Goal: Task Accomplishment & Management: Complete application form

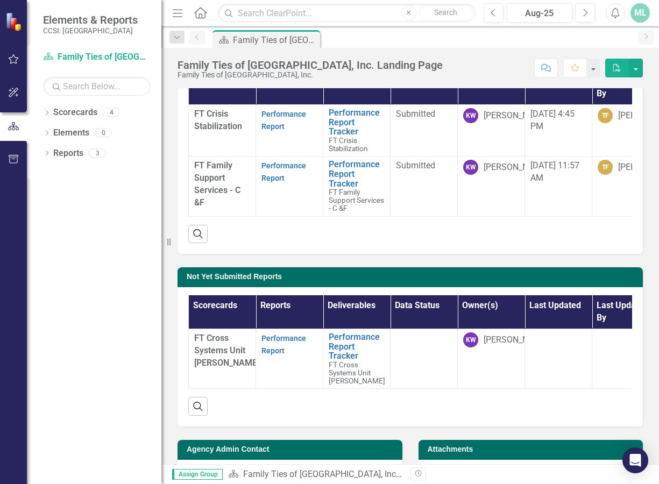
scroll to position [108, 0]
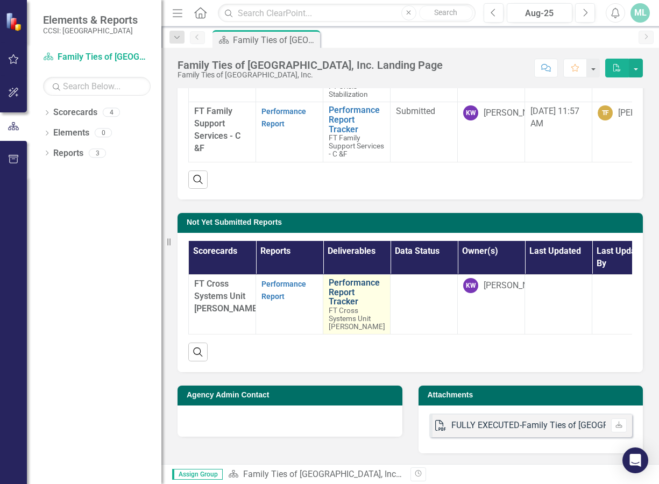
click at [331, 289] on link "Performance Report Tracker" at bounding box center [357, 292] width 56 height 29
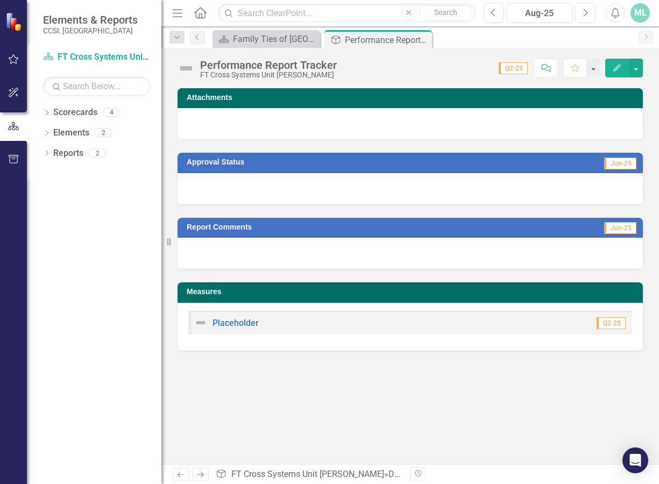
click at [327, 124] on div at bounding box center [410, 123] width 465 height 31
click at [257, 98] on h3 "Attachments" at bounding box center [412, 98] width 451 height 8
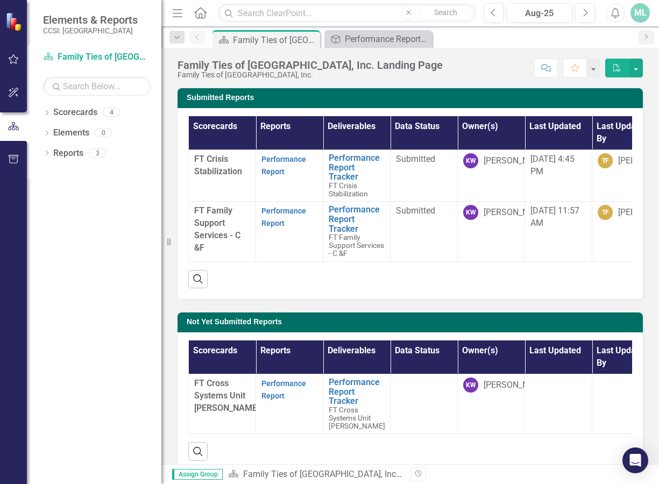
scroll to position [54, 0]
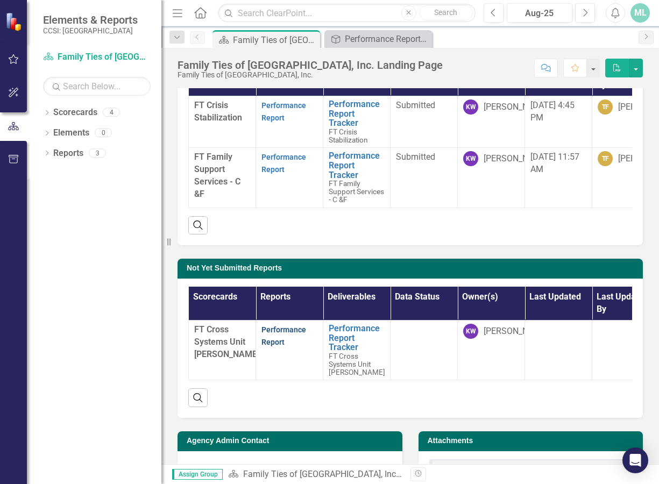
click at [269, 340] on link "Performance Report" at bounding box center [283, 335] width 45 height 21
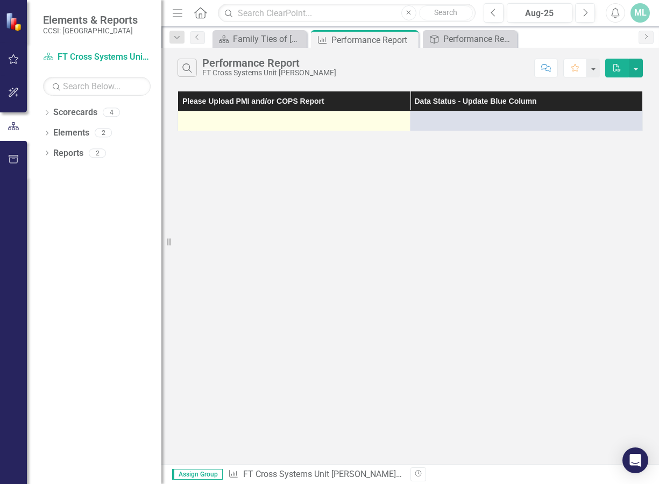
click at [310, 127] on td at bounding box center [294, 121] width 232 height 20
click at [297, 119] on div at bounding box center [293, 121] width 221 height 13
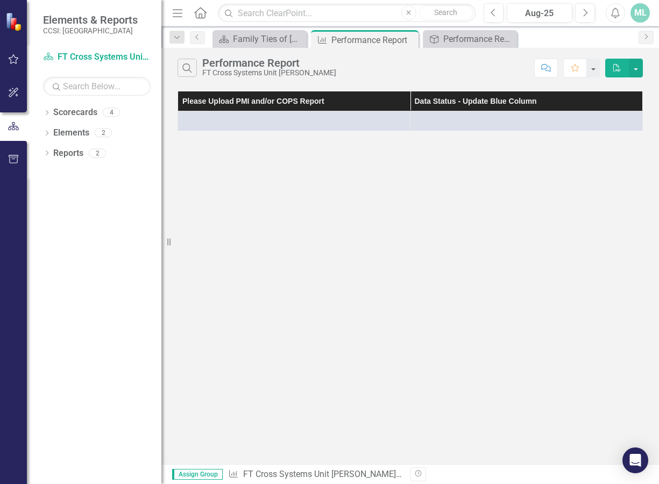
click at [305, 106] on th "Please Upload PMI and/or COPS Report" at bounding box center [294, 101] width 232 height 20
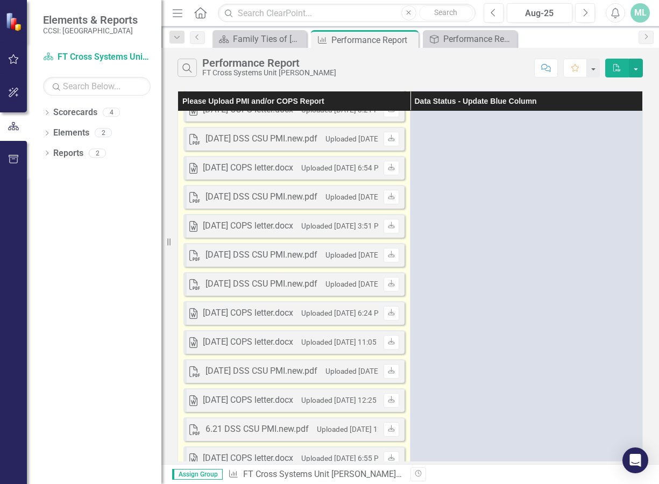
scroll to position [2744, 0]
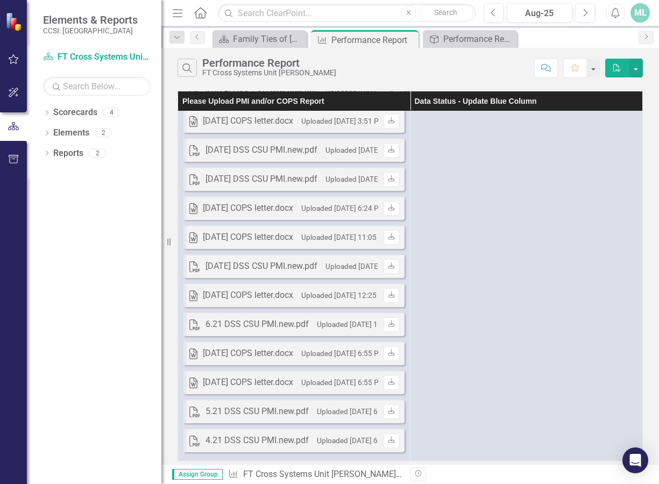
click at [377, 467] on div "Assign Group Measure FT Cross Systems Unit [PERSON_NAME] » Measures » Performan…" at bounding box center [410, 474] width 498 height 20
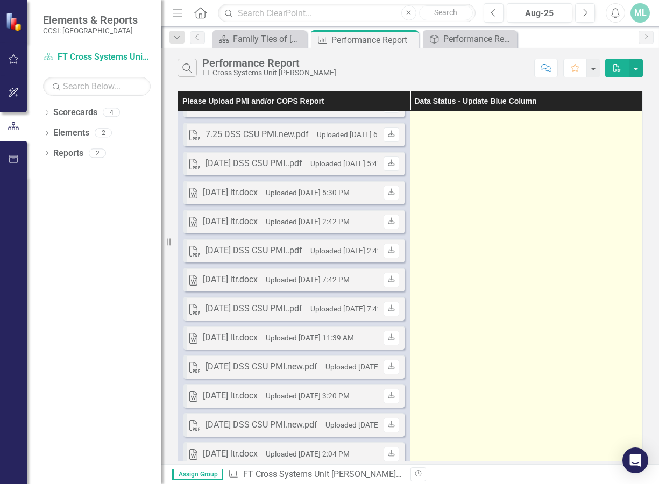
scroll to position [0, 0]
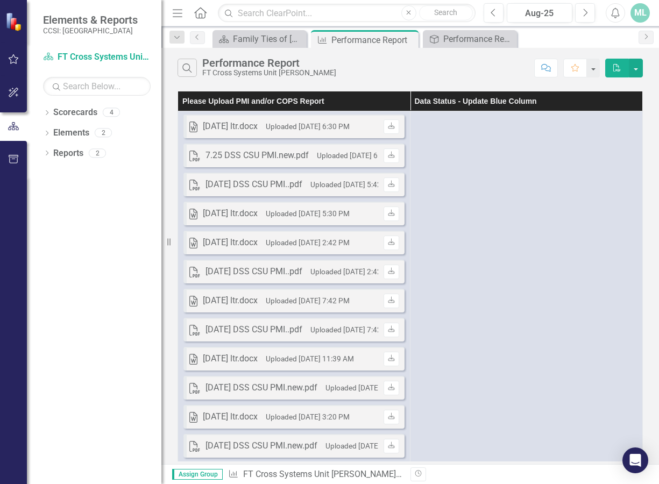
click at [274, 106] on th "Please Upload PMI and/or COPS Report" at bounding box center [294, 101] width 232 height 20
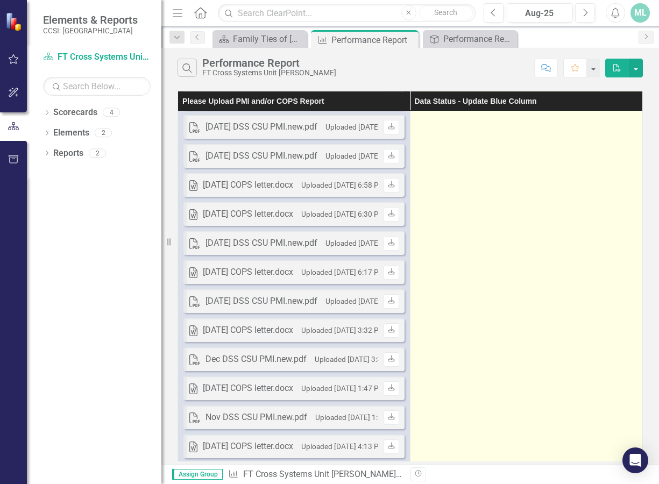
scroll to position [1775, 0]
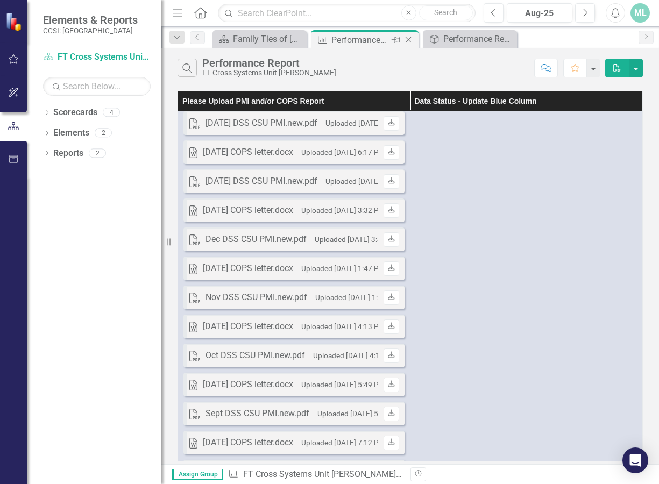
click at [326, 41] on icon "Measure" at bounding box center [322, 40] width 11 height 9
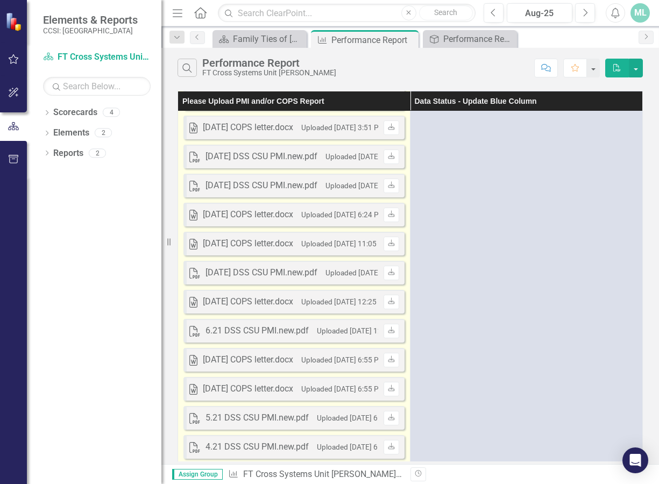
scroll to position [2744, 0]
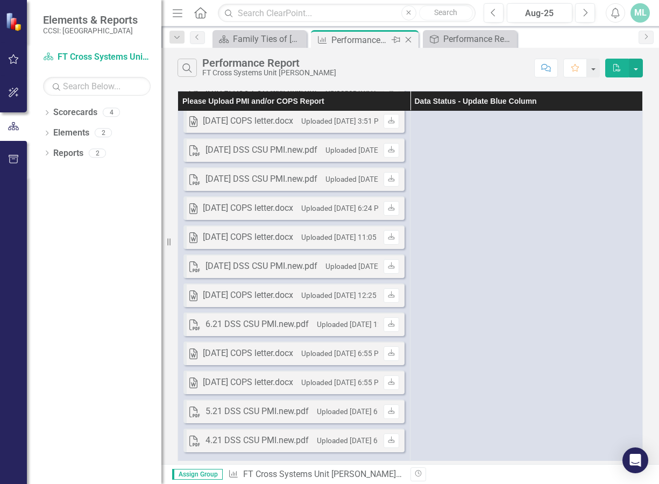
click at [360, 45] on div "Performance Report" at bounding box center [360, 39] width 58 height 13
click at [451, 45] on div "Performance Report Tracker" at bounding box center [472, 38] width 58 height 13
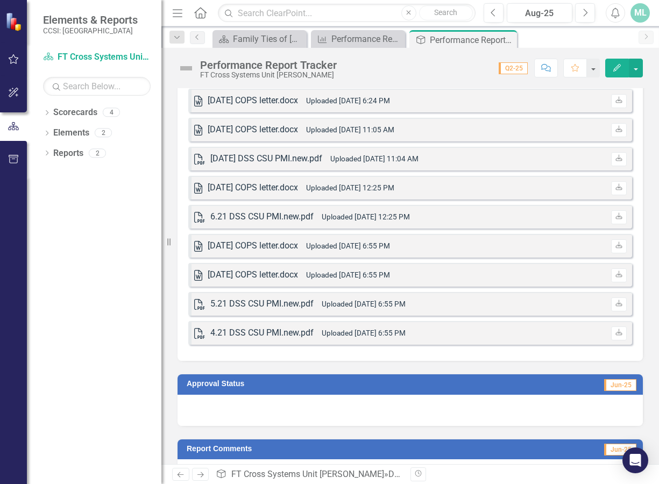
scroll to position [2964, 0]
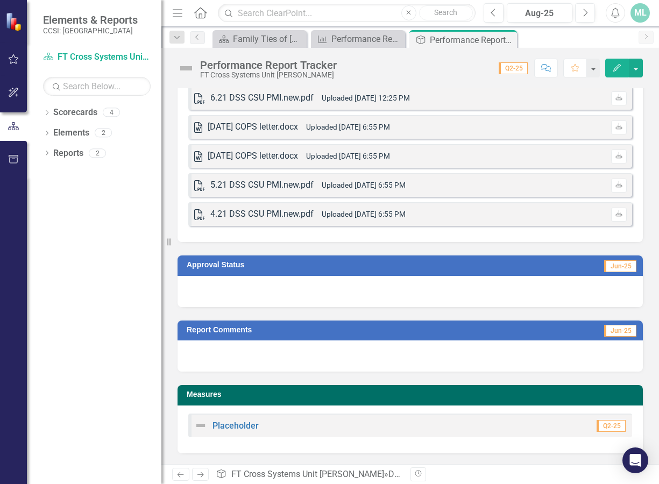
click at [317, 247] on div "Approval Status Jun-25" at bounding box center [409, 274] width 481 height 65
click at [328, 242] on div "Approval Status Jun-25" at bounding box center [409, 274] width 481 height 65
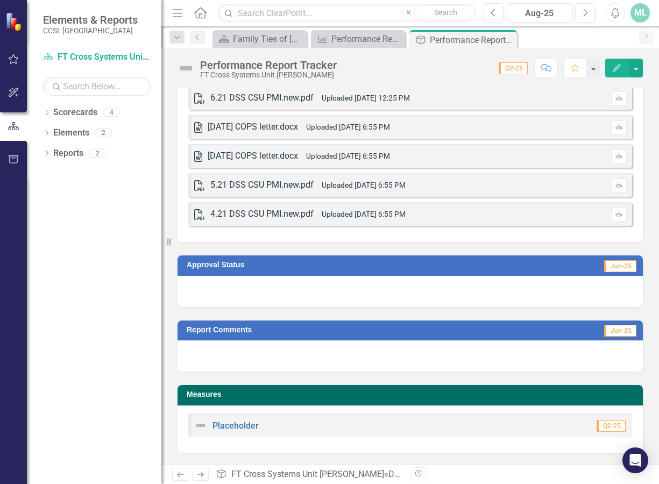
click at [330, 242] on div "Approval Status Jun-25" at bounding box center [409, 274] width 481 height 65
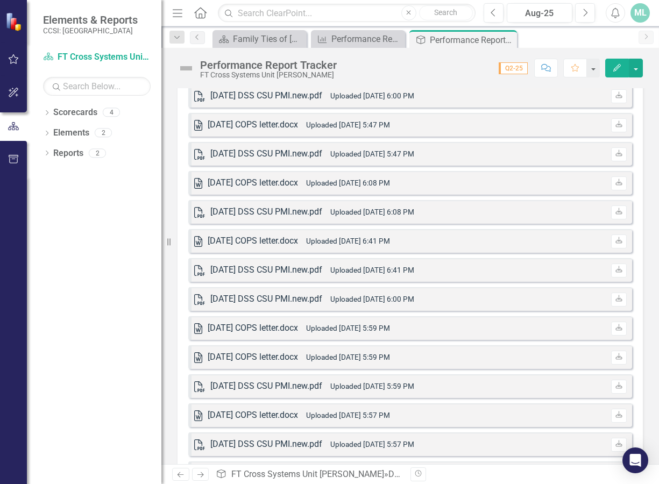
scroll to position [1942, 0]
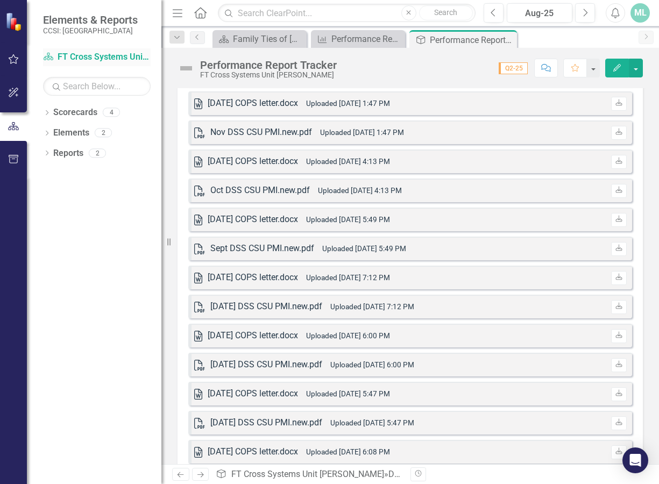
click at [88, 54] on link "Scorecard FT Cross Systems Unit [PERSON_NAME]" at bounding box center [97, 57] width 108 height 12
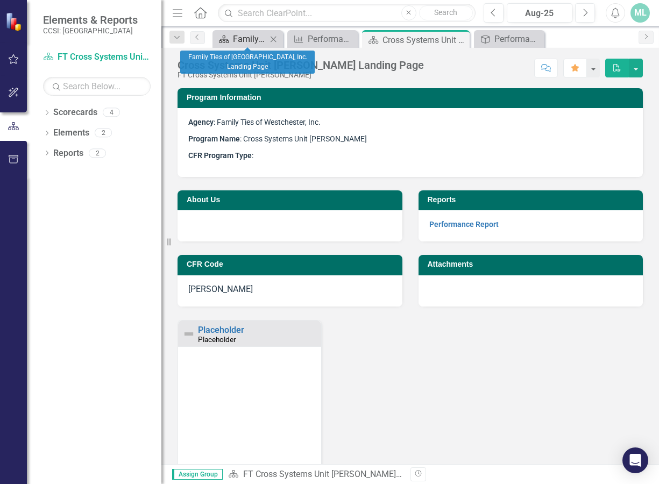
click at [238, 41] on div "Family Ties of [GEOGRAPHIC_DATA], Inc. Landing Page" at bounding box center [250, 38] width 34 height 13
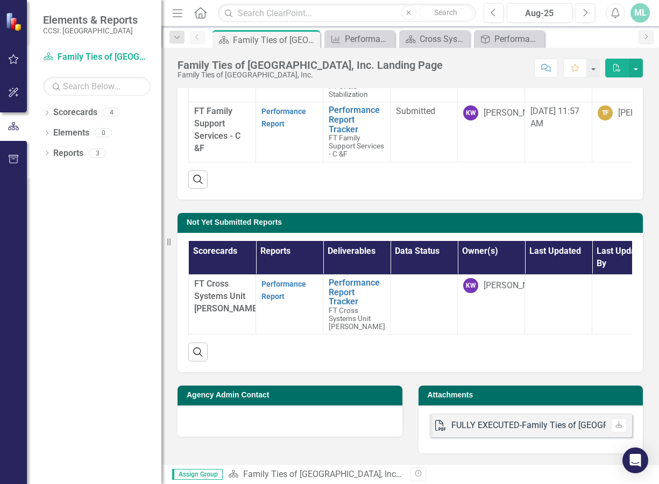
scroll to position [116, 0]
click at [283, 280] on link "Performance Report" at bounding box center [283, 290] width 45 height 21
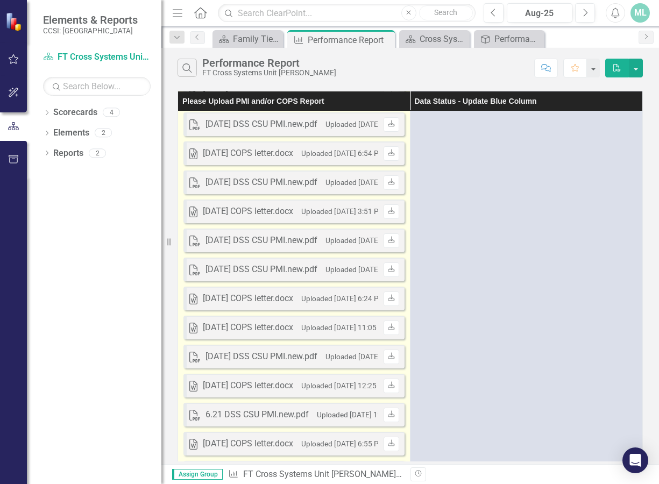
scroll to position [2744, 0]
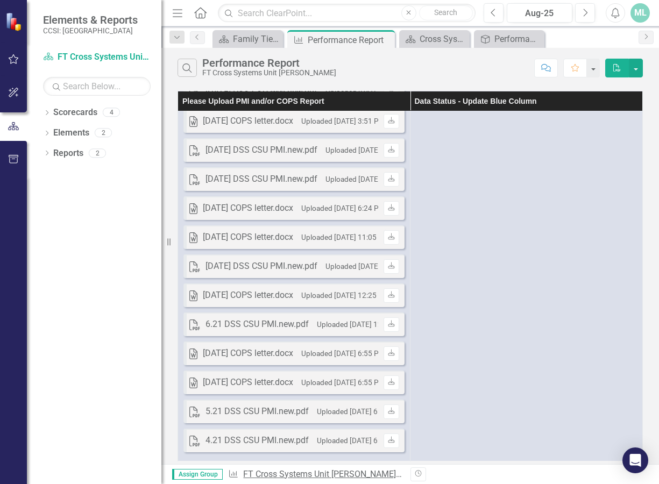
click at [338, 474] on link "FT Cross Systems Unit [PERSON_NAME]" at bounding box center [322, 474] width 159 height 10
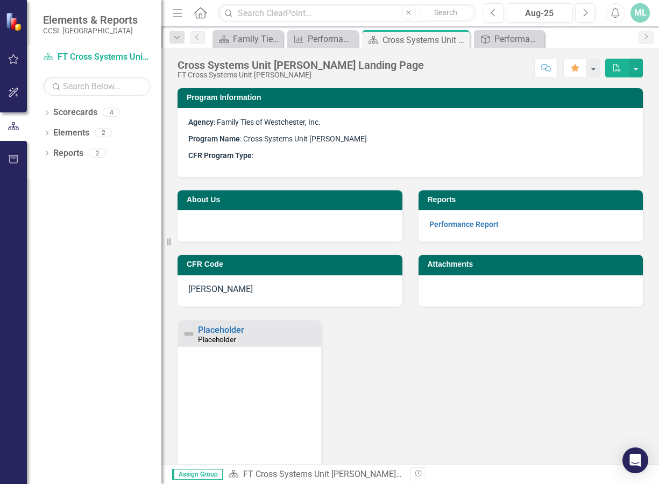
click at [340, 350] on div "Placeholder Placeholder Loading... Chart Bar chart with 20 bars. Placeholder (C…" at bounding box center [409, 435] width 481 height 230
click at [309, 36] on div "Performance Report" at bounding box center [325, 38] width 34 height 13
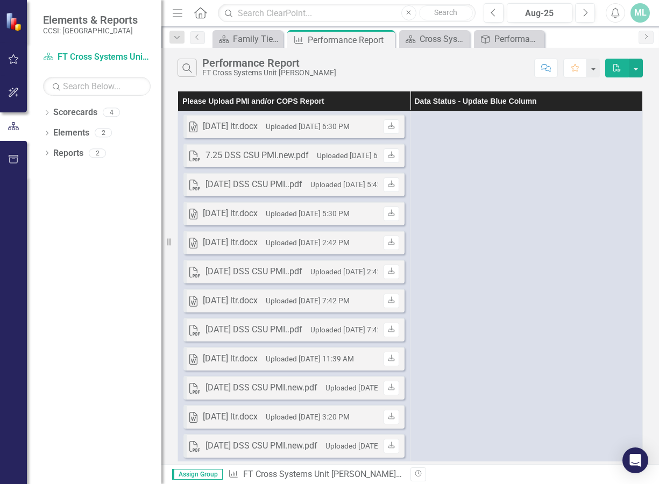
click at [289, 101] on th "Please Upload PMI and/or COPS Report" at bounding box center [294, 101] width 232 height 20
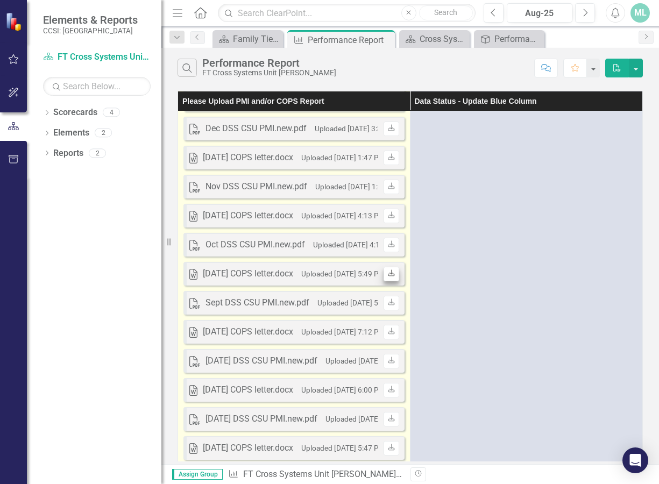
scroll to position [1722, 0]
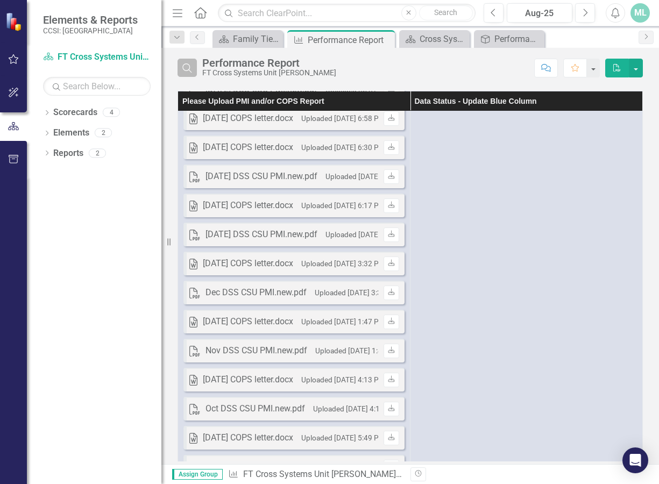
click at [192, 68] on icon "Search" at bounding box center [187, 68] width 12 height 10
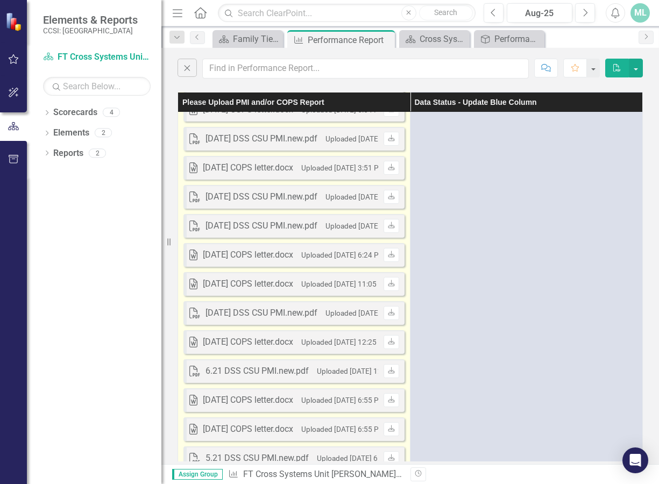
scroll to position [2745, 0]
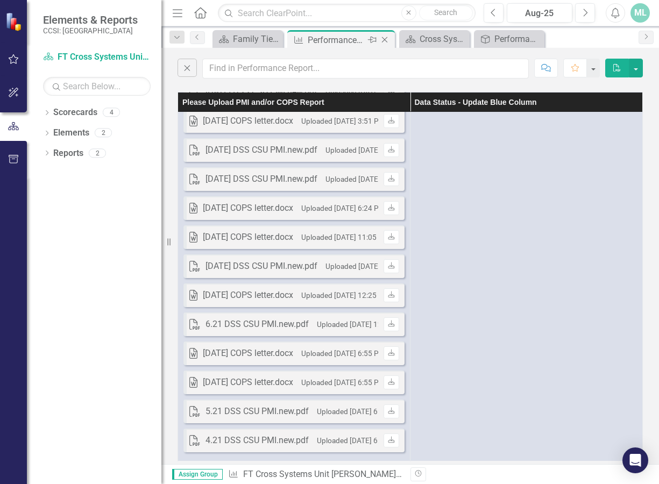
click at [358, 40] on div "Performance Report" at bounding box center [337, 39] width 58 height 13
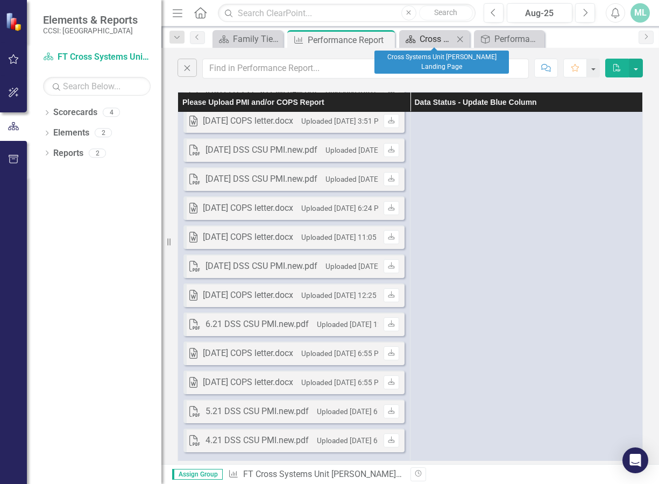
click at [448, 38] on div "Cross Systems Unit [PERSON_NAME] Landing Page" at bounding box center [437, 38] width 34 height 13
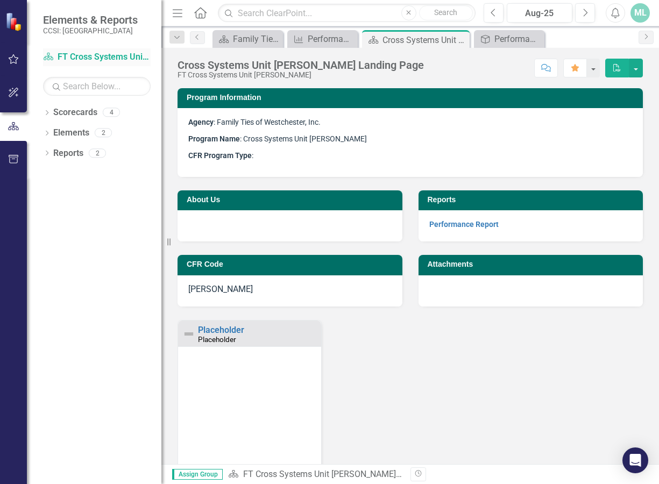
click at [110, 58] on link "Scorecard FT Cross Systems Unit [PERSON_NAME]" at bounding box center [97, 57] width 108 height 12
click at [108, 55] on link "Scorecard FT Cross Systems Unit [PERSON_NAME]" at bounding box center [97, 57] width 108 height 12
click at [195, 36] on icon "Previous" at bounding box center [197, 37] width 9 height 6
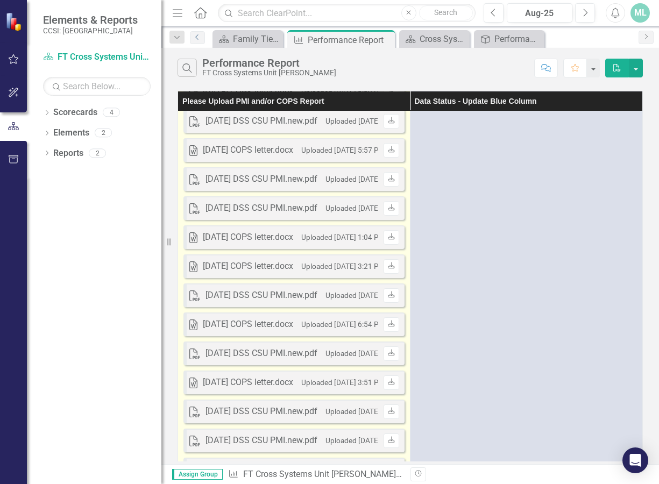
scroll to position [2744, 0]
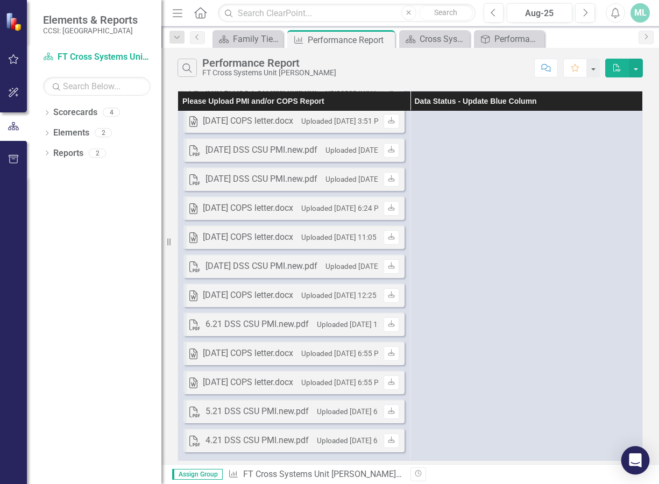
click at [636, 462] on icon "Open Intercom Messenger" at bounding box center [635, 460] width 12 height 14
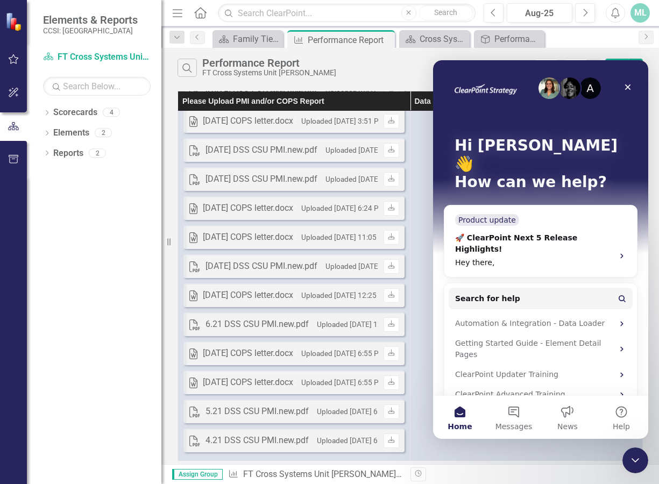
scroll to position [0, 0]
click at [630, 88] on icon "Close" at bounding box center [627, 87] width 9 height 9
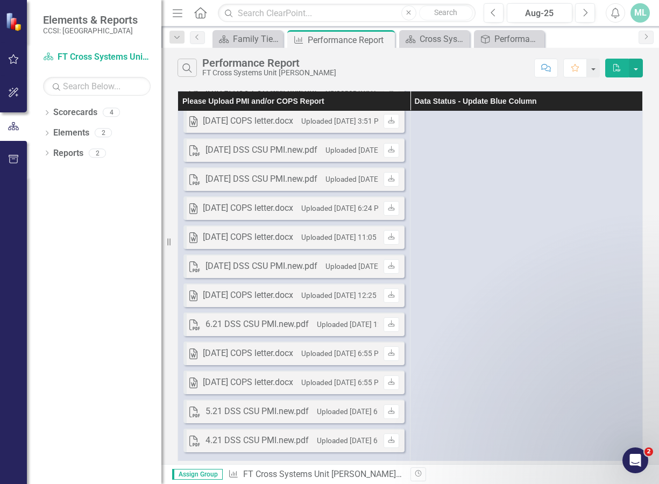
click at [385, 466] on div "Assign Group Measure FT Cross Systems Unit [PERSON_NAME] » Measures » Performan…" at bounding box center [410, 474] width 498 height 20
click at [436, 469] on div "Revision History" at bounding box center [648, 474] width 476 height 14
drag, startPoint x: 436, startPoint y: 469, endPoint x: 364, endPoint y: 461, distance: 73.0
click at [437, 469] on div "Revision History" at bounding box center [648, 474] width 476 height 14
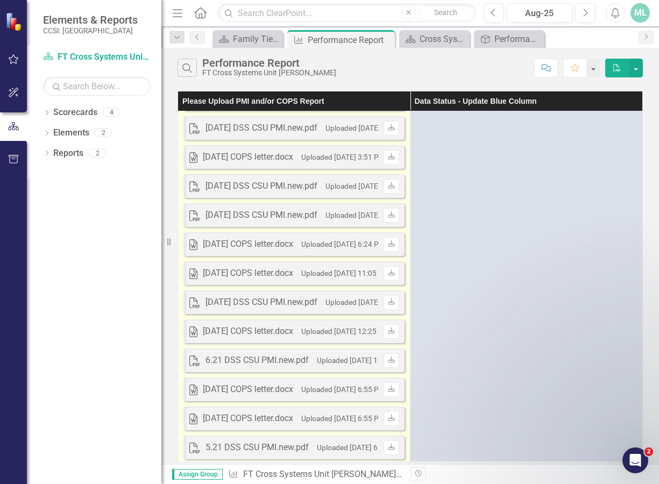
scroll to position [2421, 0]
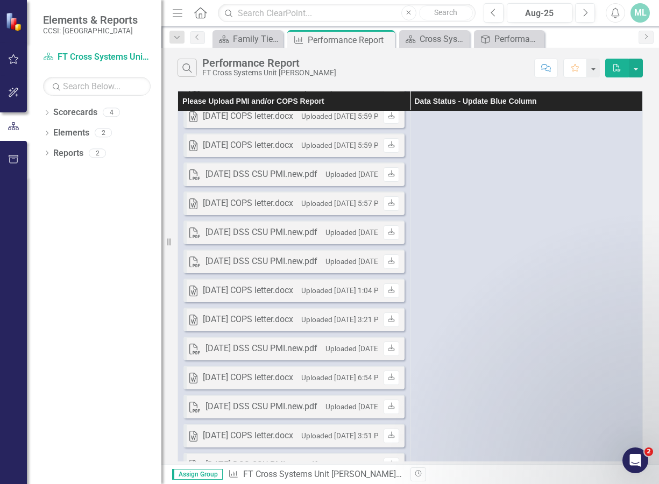
drag, startPoint x: 310, startPoint y: 37, endPoint x: 296, endPoint y: 58, distance: 25.5
click at [310, 37] on div "Performance Report" at bounding box center [350, 39] width 84 height 13
click at [416, 43] on link "Scorecard Cross Systems Unit [PERSON_NAME] Landing Page" at bounding box center [428, 38] width 52 height 13
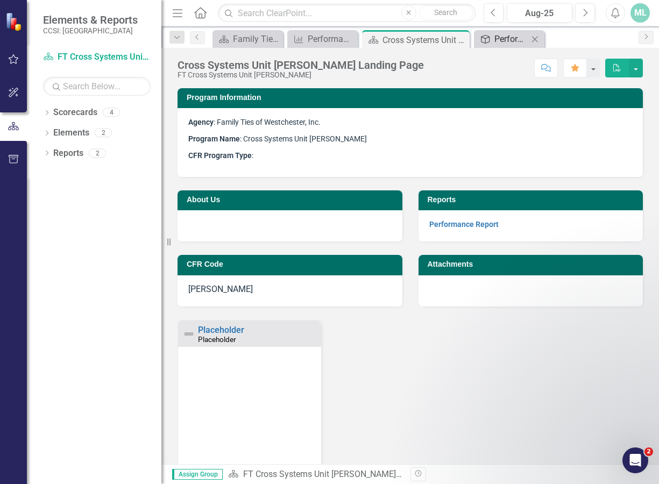
click at [517, 40] on div "Performance Report Tracker" at bounding box center [511, 38] width 34 height 13
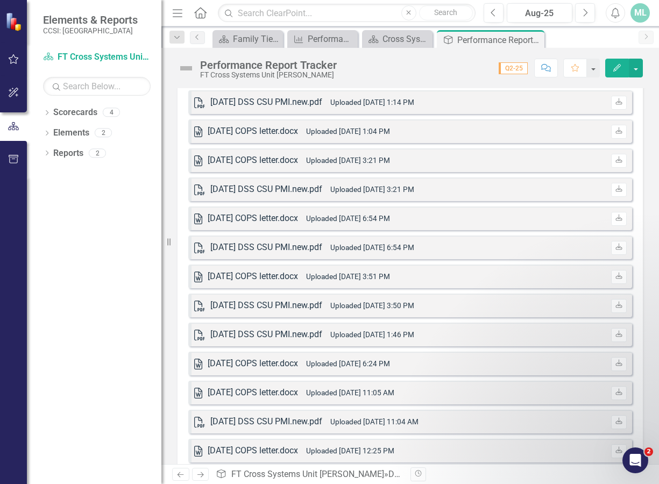
scroll to position [2905, 0]
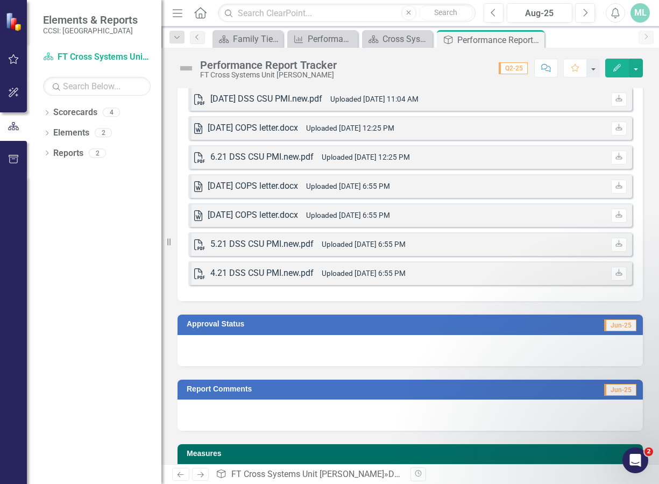
click at [364, 304] on div "Approval Status Jun-25" at bounding box center [409, 333] width 481 height 65
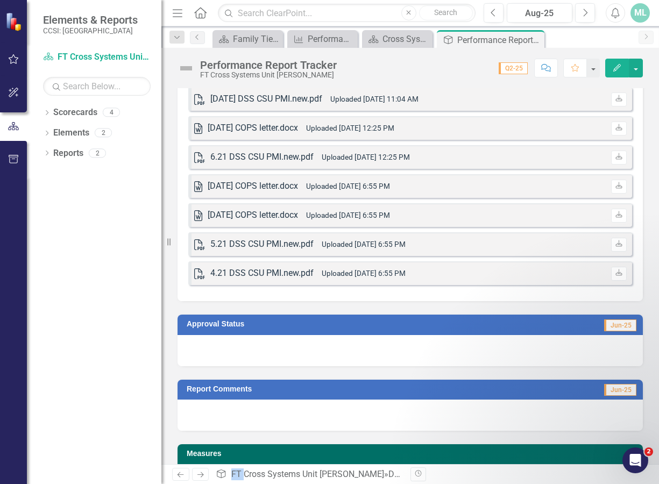
scroll to position [2964, 0]
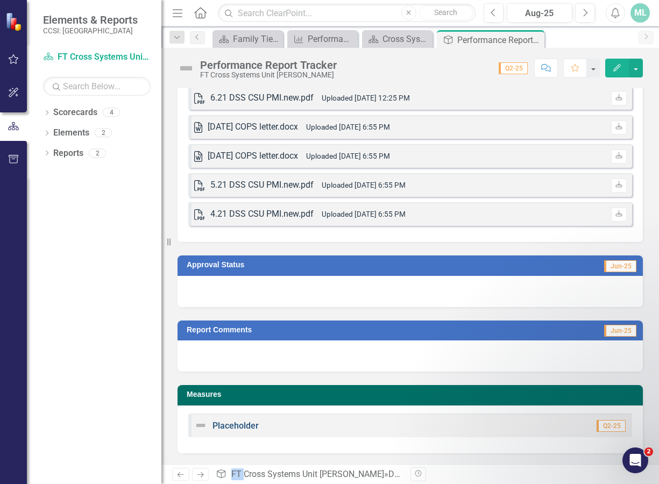
click at [253, 430] on link "Placeholder" at bounding box center [235, 426] width 46 height 10
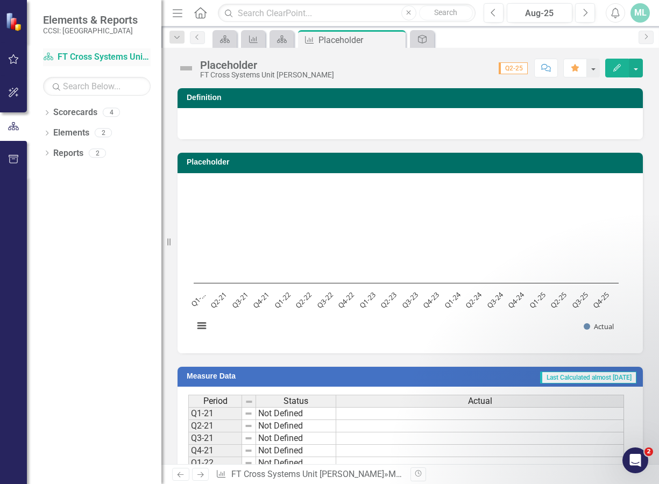
click at [92, 56] on link "Scorecard FT Cross Systems Unit [PERSON_NAME]" at bounding box center [97, 57] width 108 height 12
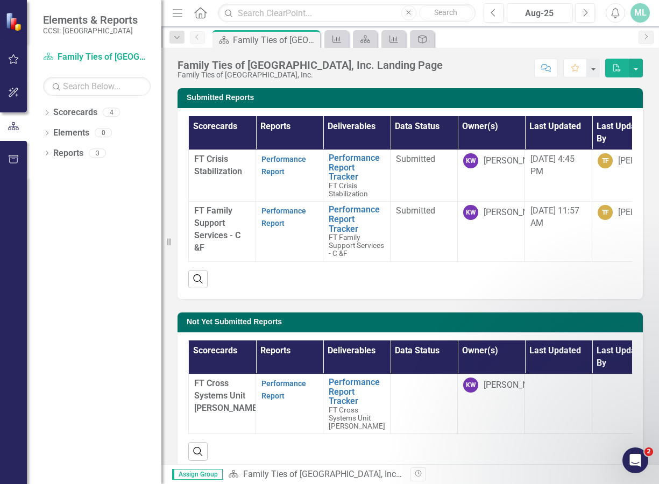
click at [219, 407] on span "FT Cross Systems Unit [PERSON_NAME]" at bounding box center [226, 395] width 65 height 35
click at [268, 391] on link "Performance Report" at bounding box center [283, 389] width 45 height 21
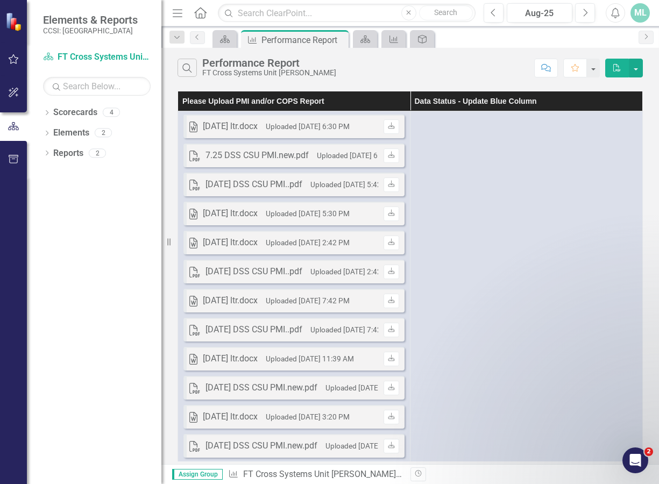
click at [327, 99] on th "Please Upload PMI and/or COPS Report" at bounding box center [294, 101] width 232 height 20
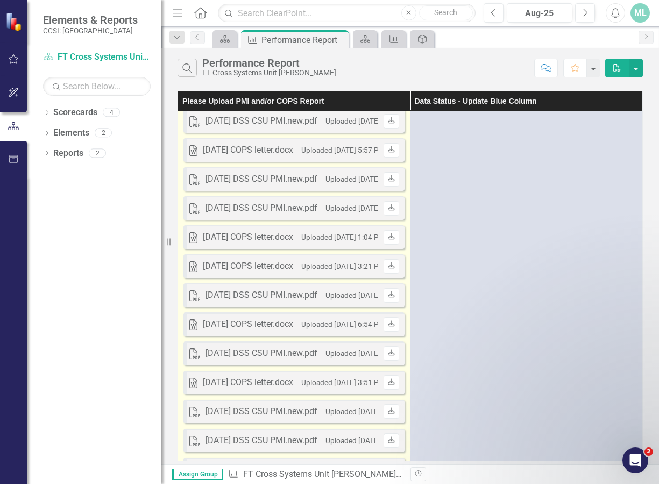
scroll to position [2744, 0]
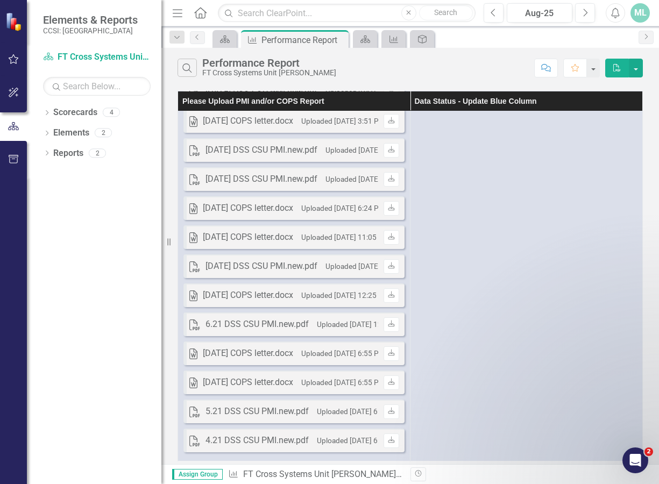
drag, startPoint x: 309, startPoint y: 103, endPoint x: 306, endPoint y: 97, distance: 6.3
click at [306, 97] on th "Please Upload PMI and/or COPS Report" at bounding box center [294, 101] width 232 height 20
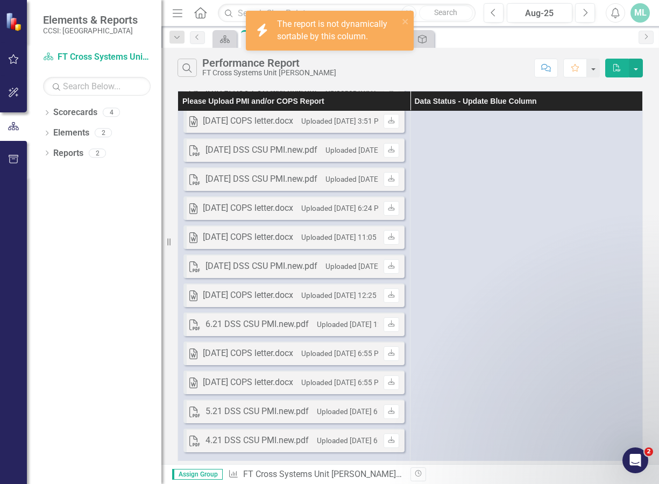
click at [306, 97] on th "Please Upload PMI and/or COPS Report" at bounding box center [294, 101] width 232 height 20
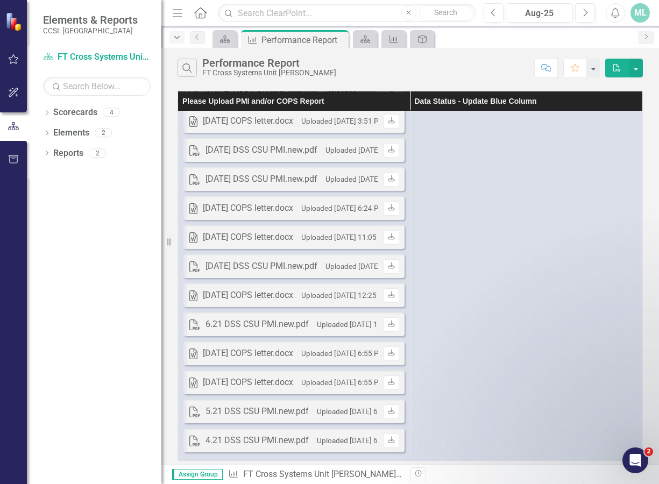
click at [175, 37] on icon "Dropdown" at bounding box center [177, 38] width 10 height 8
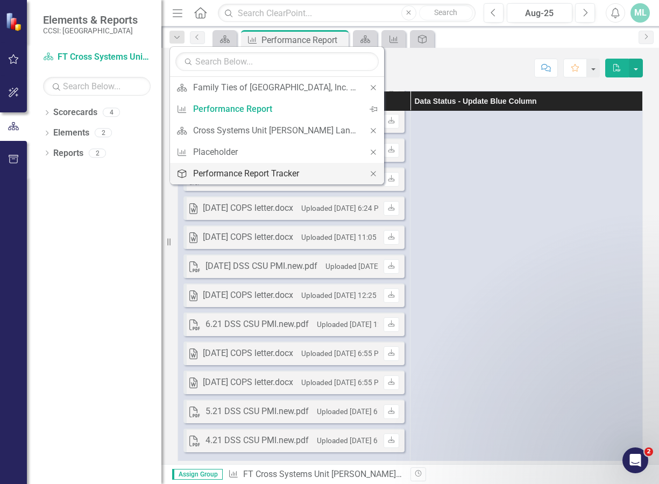
click at [228, 169] on div "Performance Report Tracker" at bounding box center [275, 173] width 164 height 13
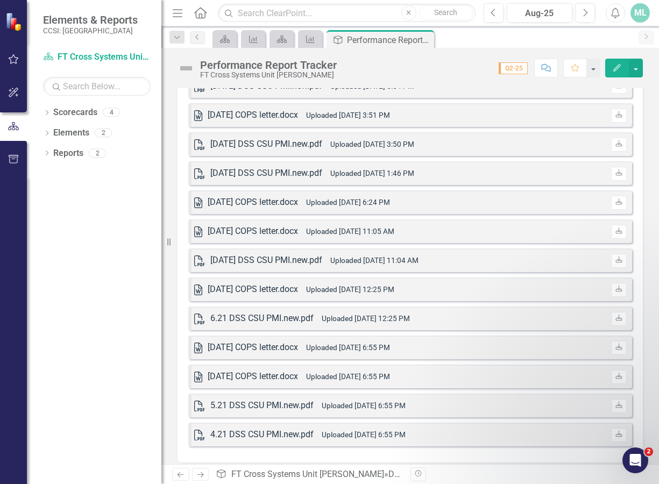
scroll to position [2964, 0]
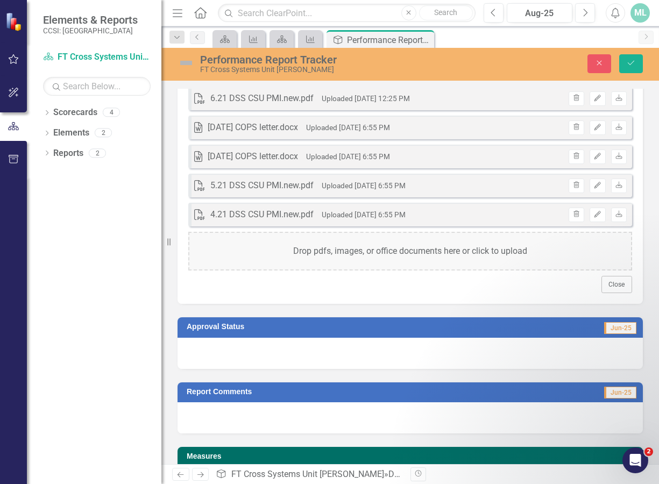
click at [322, 250] on div "Drop pdfs, images, or office documents here or click to upload" at bounding box center [410, 251] width 444 height 39
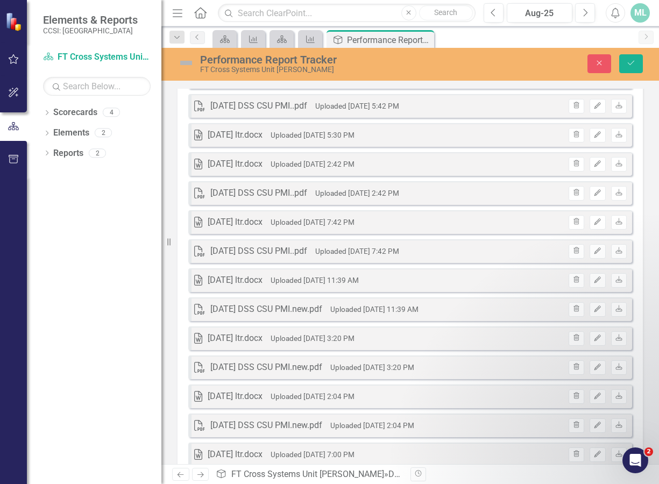
scroll to position [0, 0]
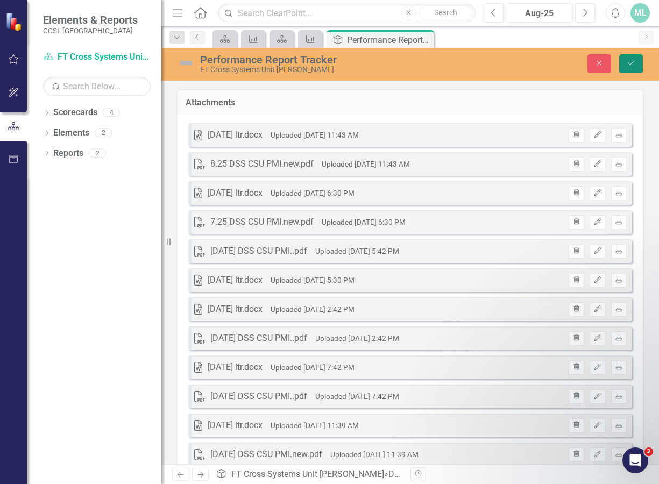
click at [633, 65] on icon "Save" at bounding box center [631, 63] width 10 height 8
